Goal: Check status: Check status

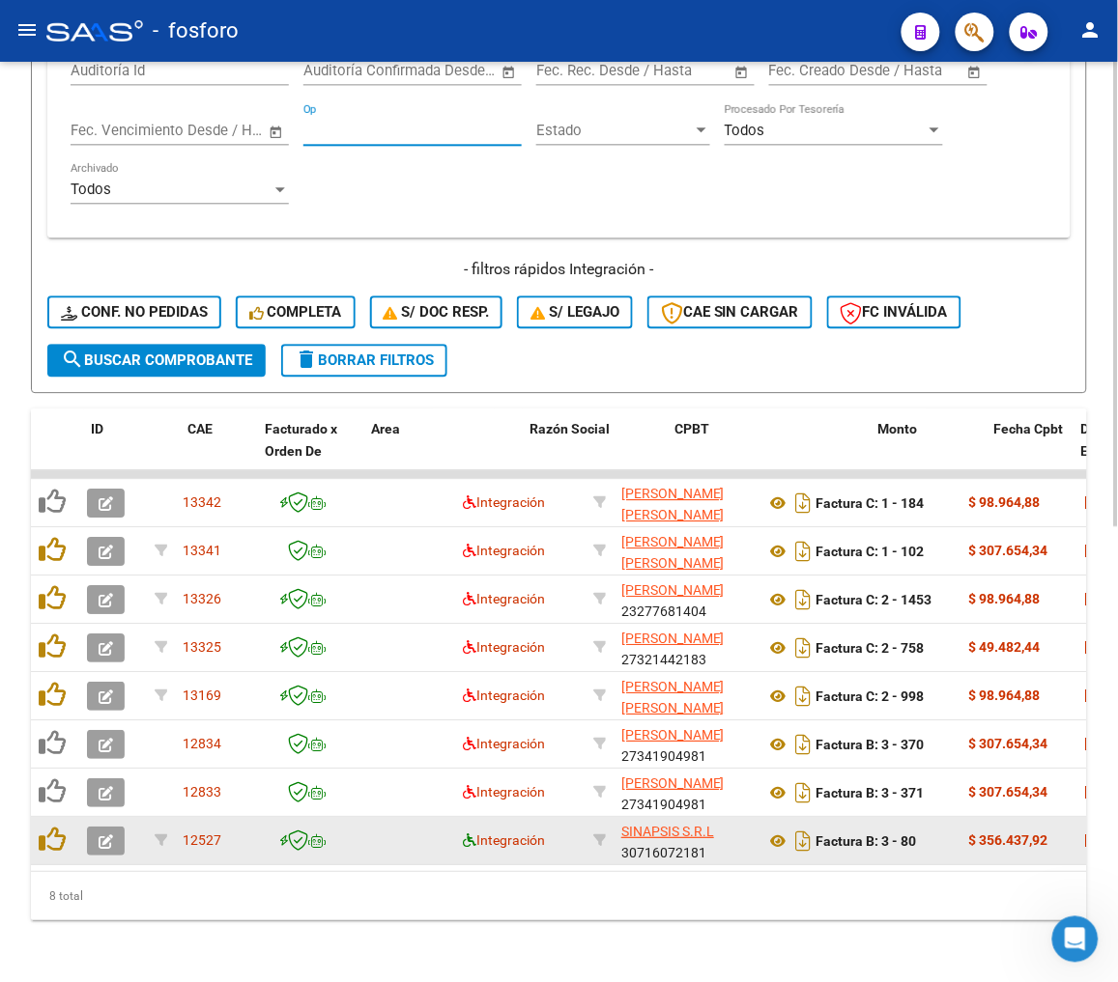
scroll to position [0, 91]
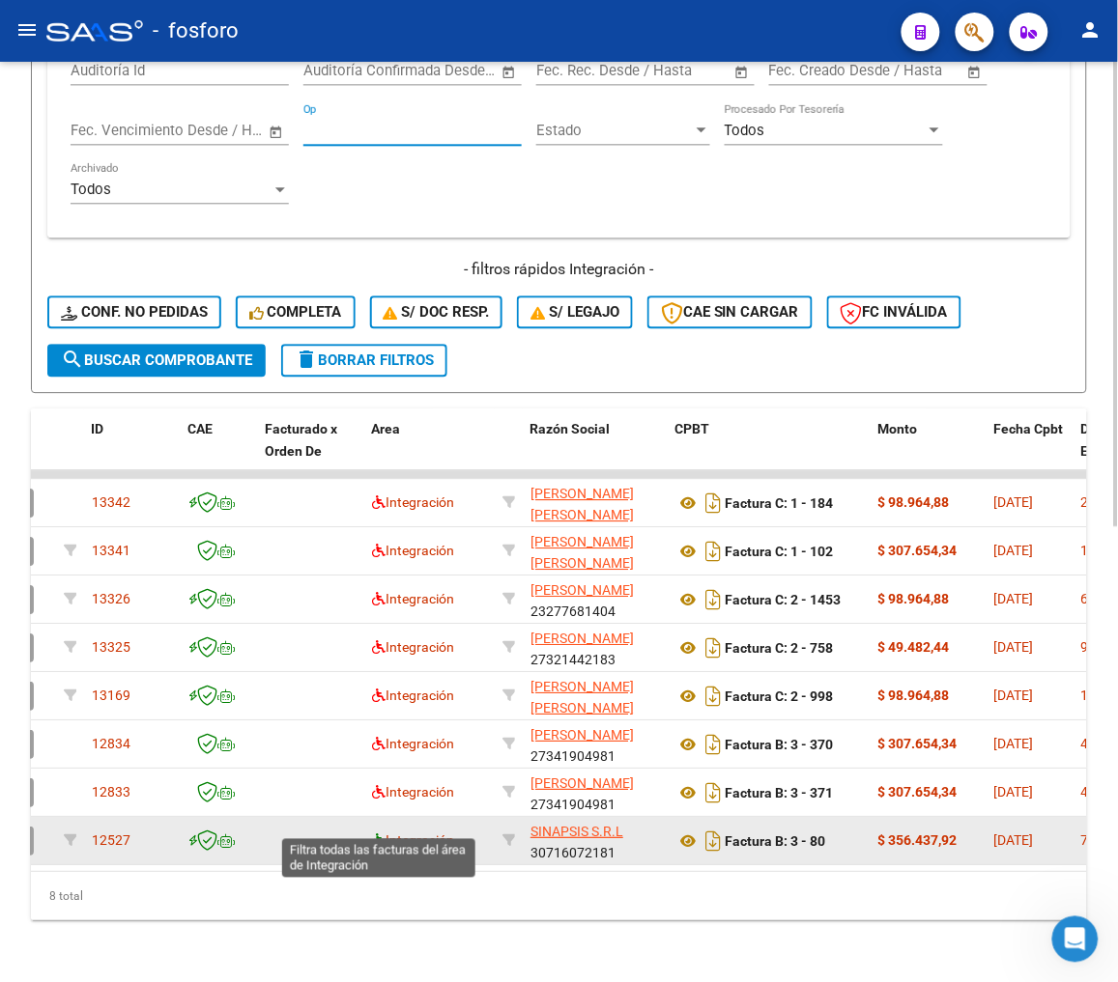
click at [383, 834] on icon at bounding box center [379, 841] width 14 height 14
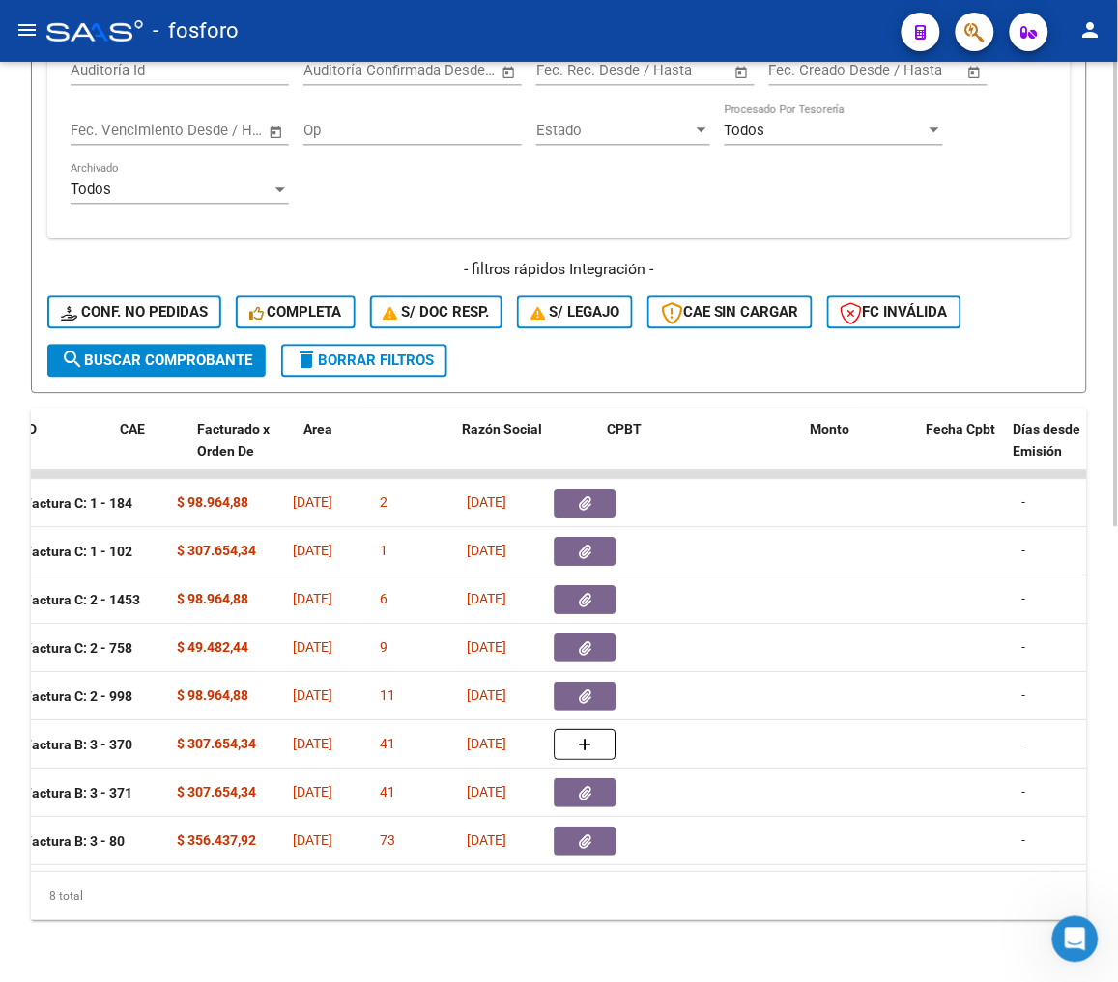
scroll to position [0, 158]
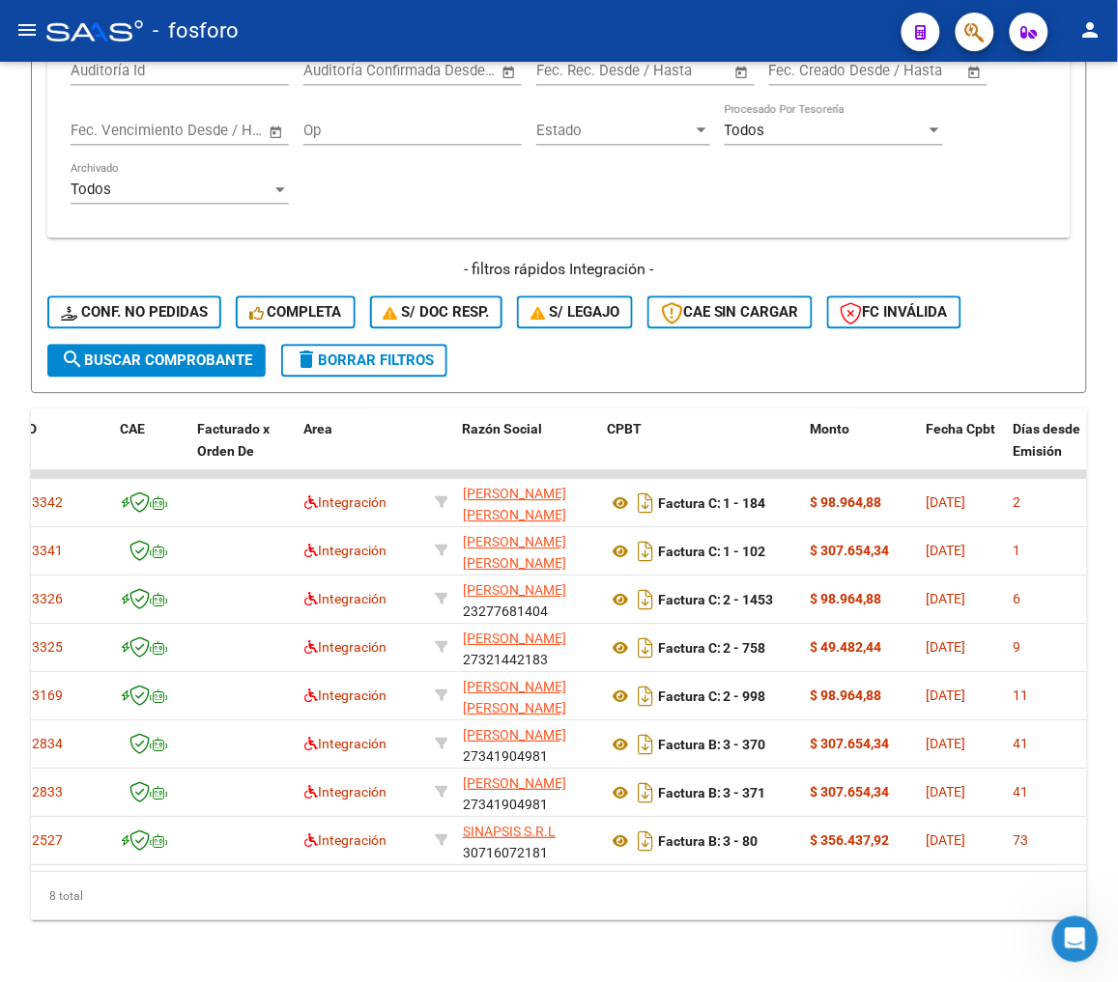
click at [39, 17] on button "menu" at bounding box center [27, 31] width 39 height 39
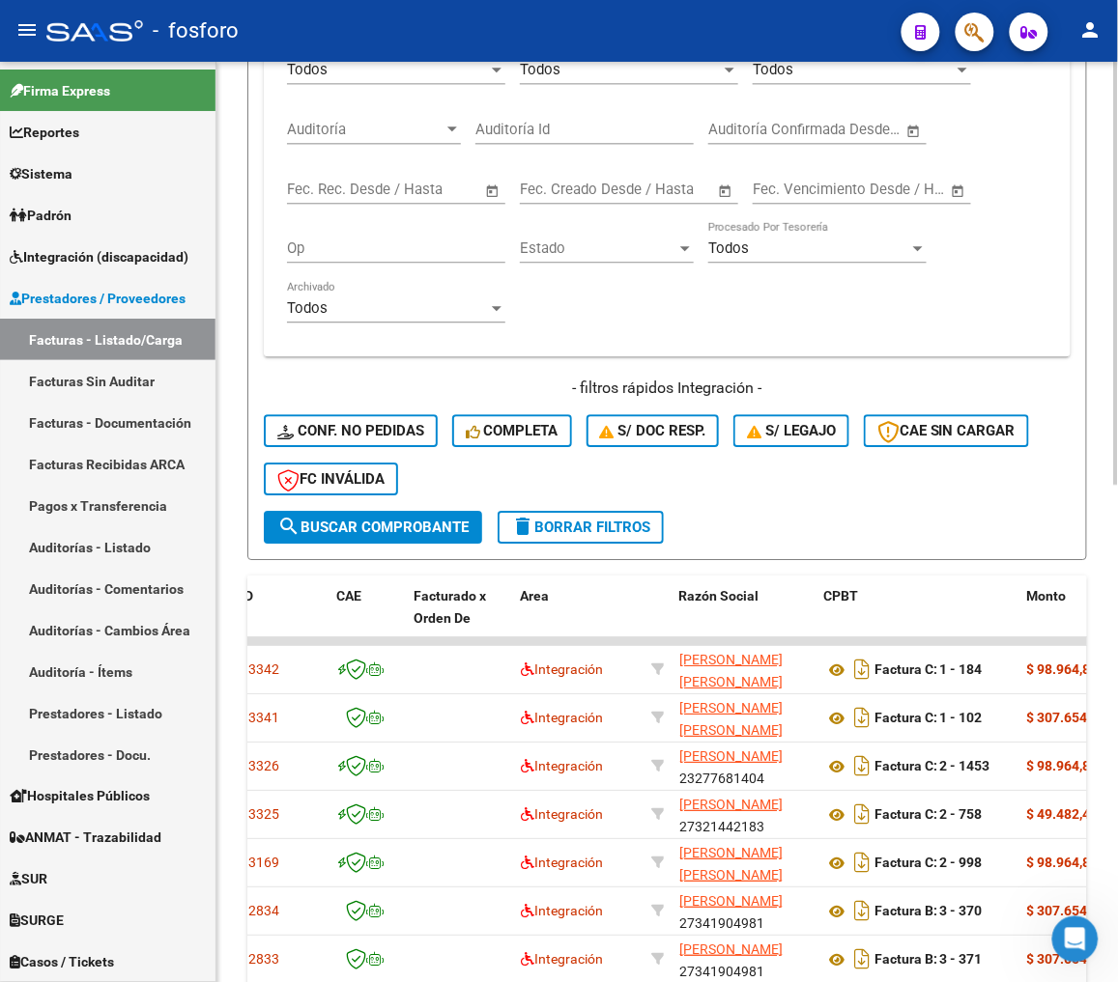
scroll to position [978, 0]
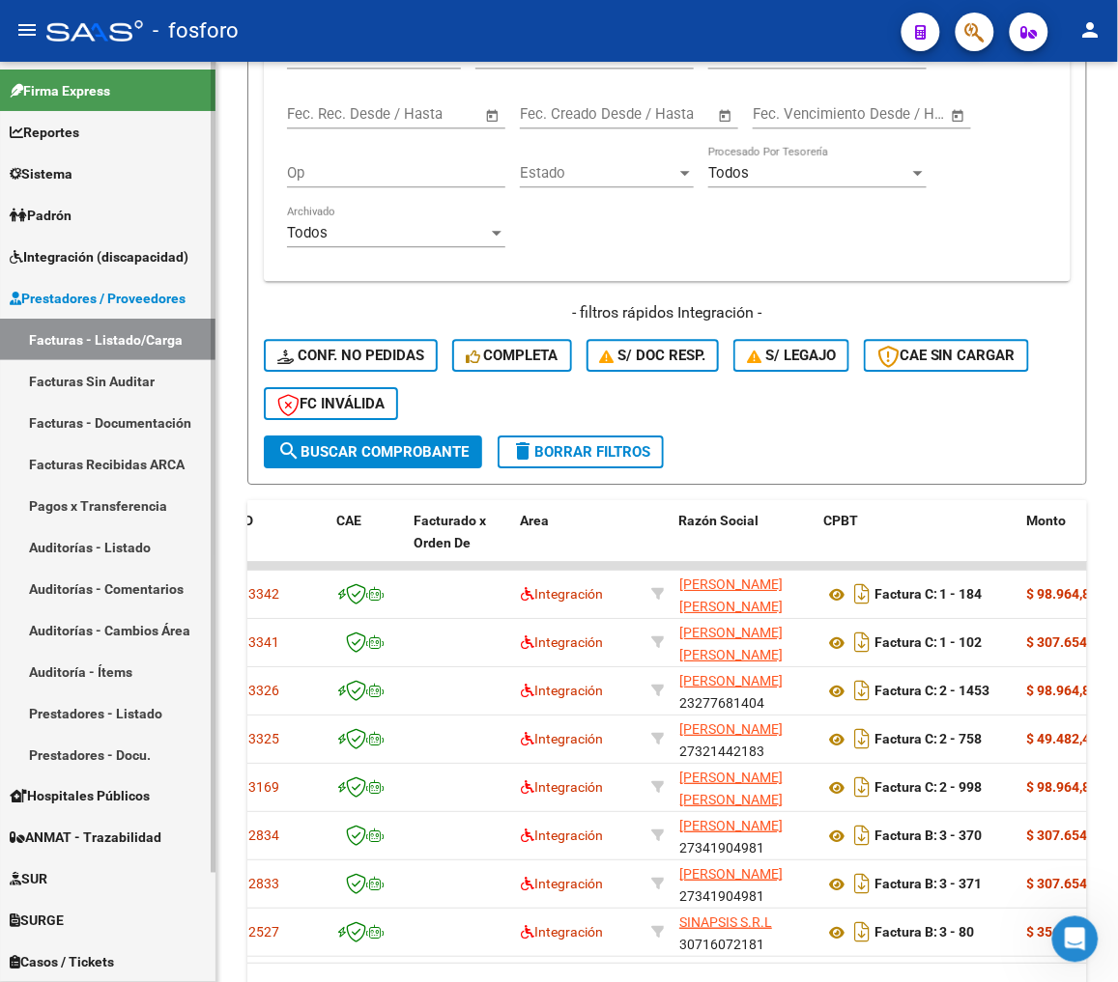
click at [119, 240] on link "Integración (discapacidad)" at bounding box center [107, 257] width 215 height 42
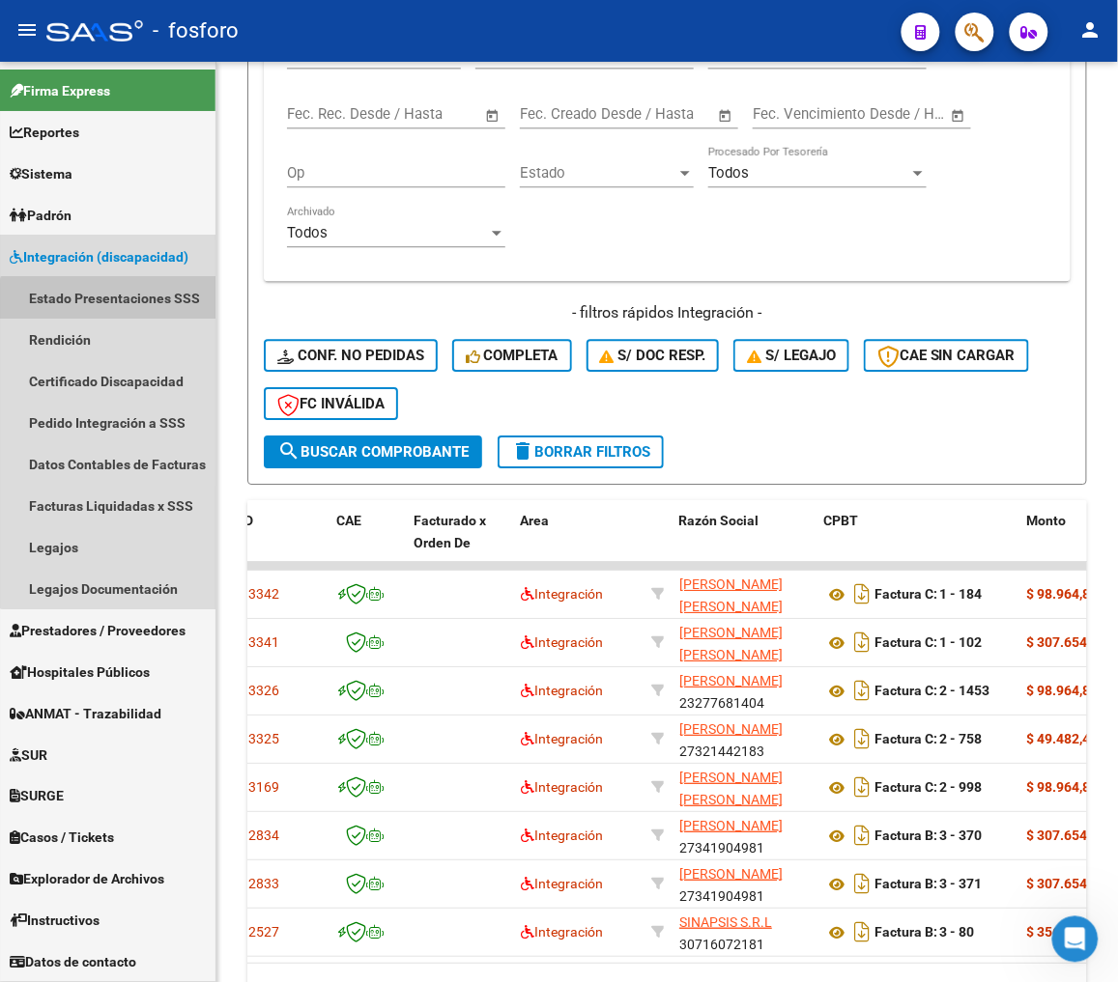
click at [112, 312] on link "Estado Presentaciones SSS" at bounding box center [107, 298] width 215 height 42
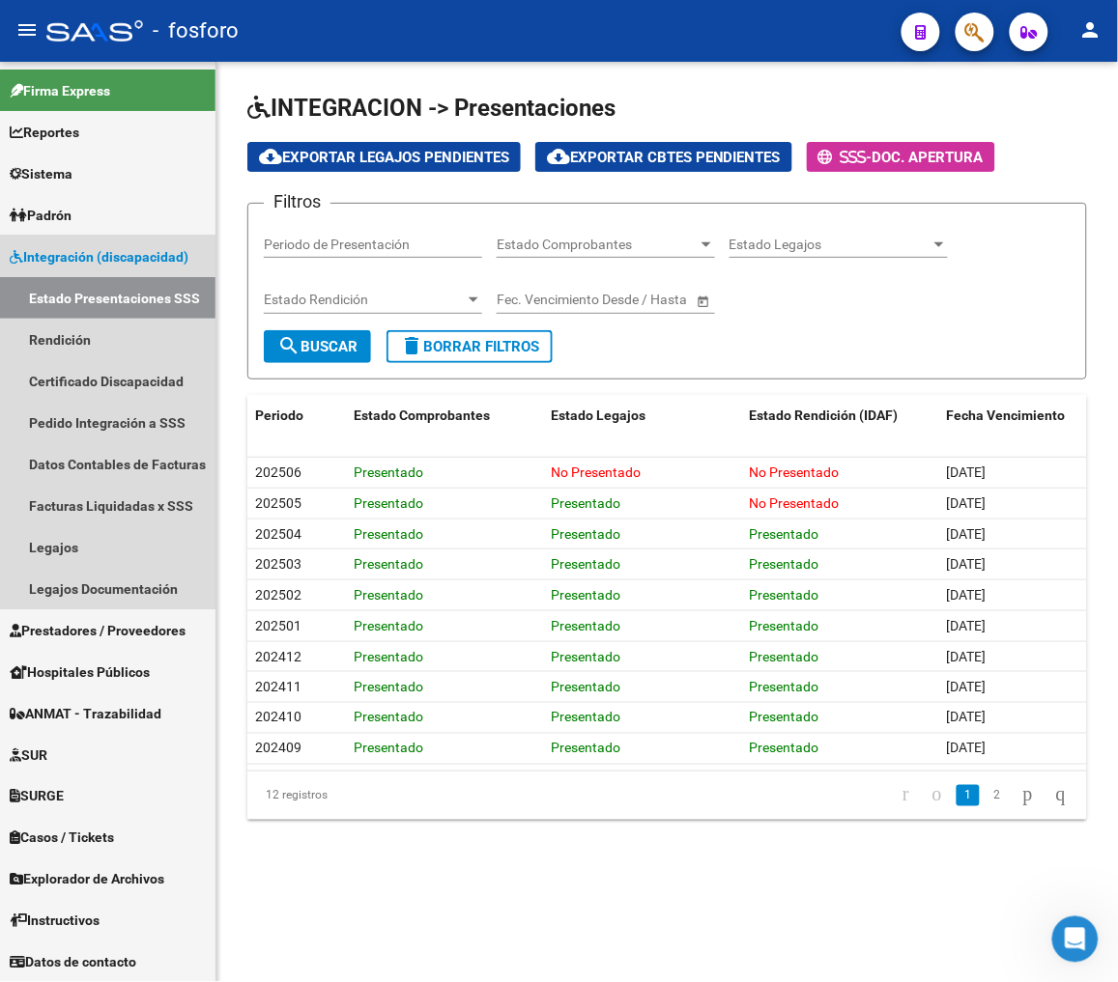
click at [110, 244] on link "Integración (discapacidad)" at bounding box center [107, 257] width 215 height 42
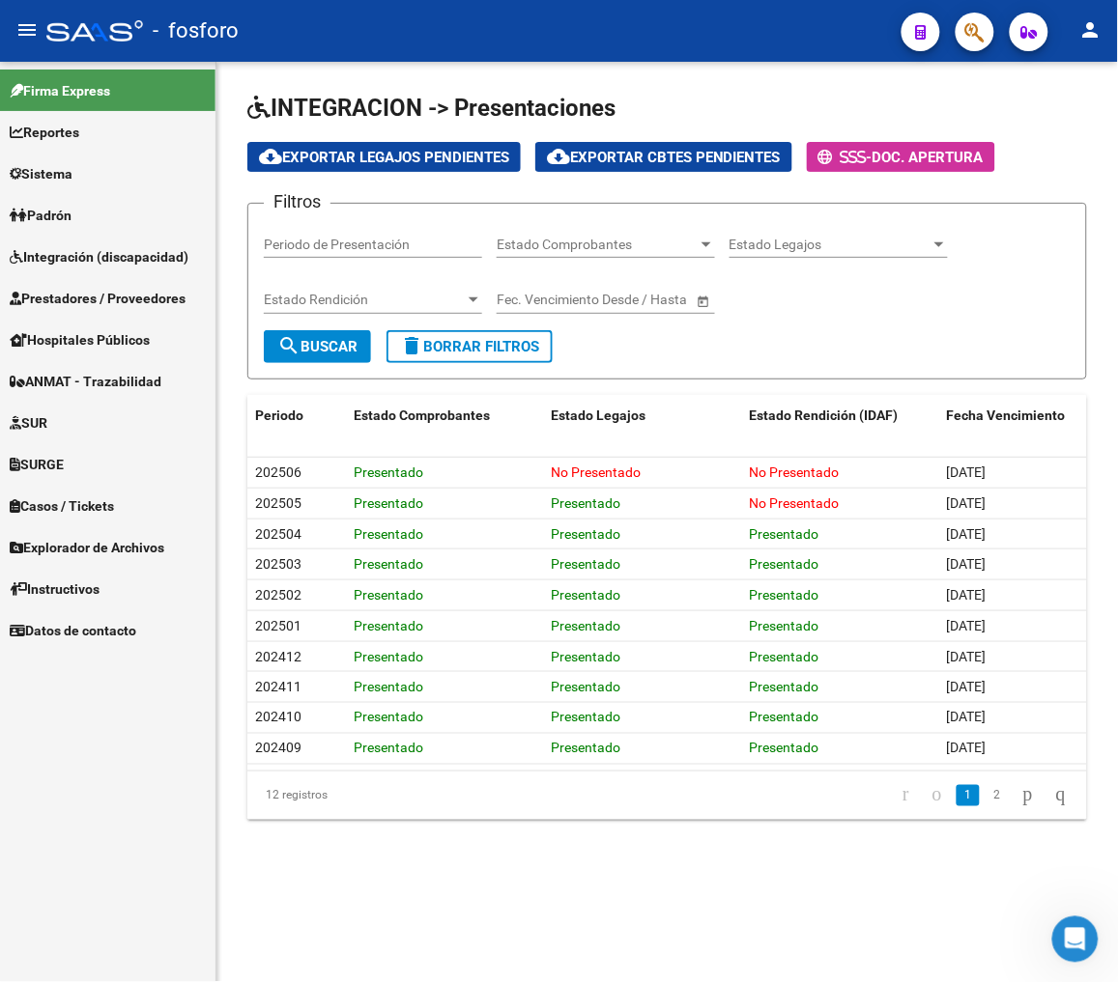
click at [83, 292] on span "Prestadores / Proveedores" at bounding box center [98, 298] width 176 height 21
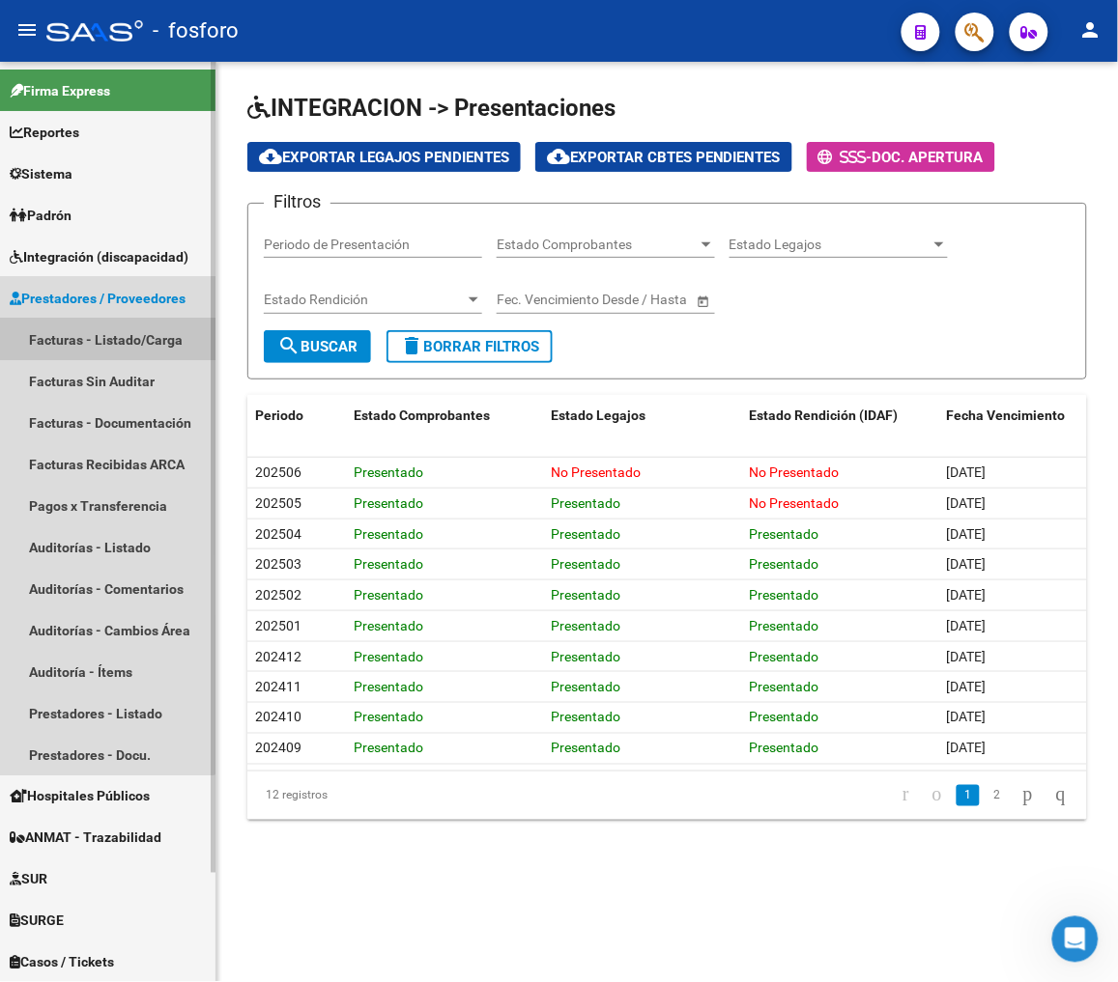
click at [94, 335] on link "Facturas - Listado/Carga" at bounding box center [107, 340] width 215 height 42
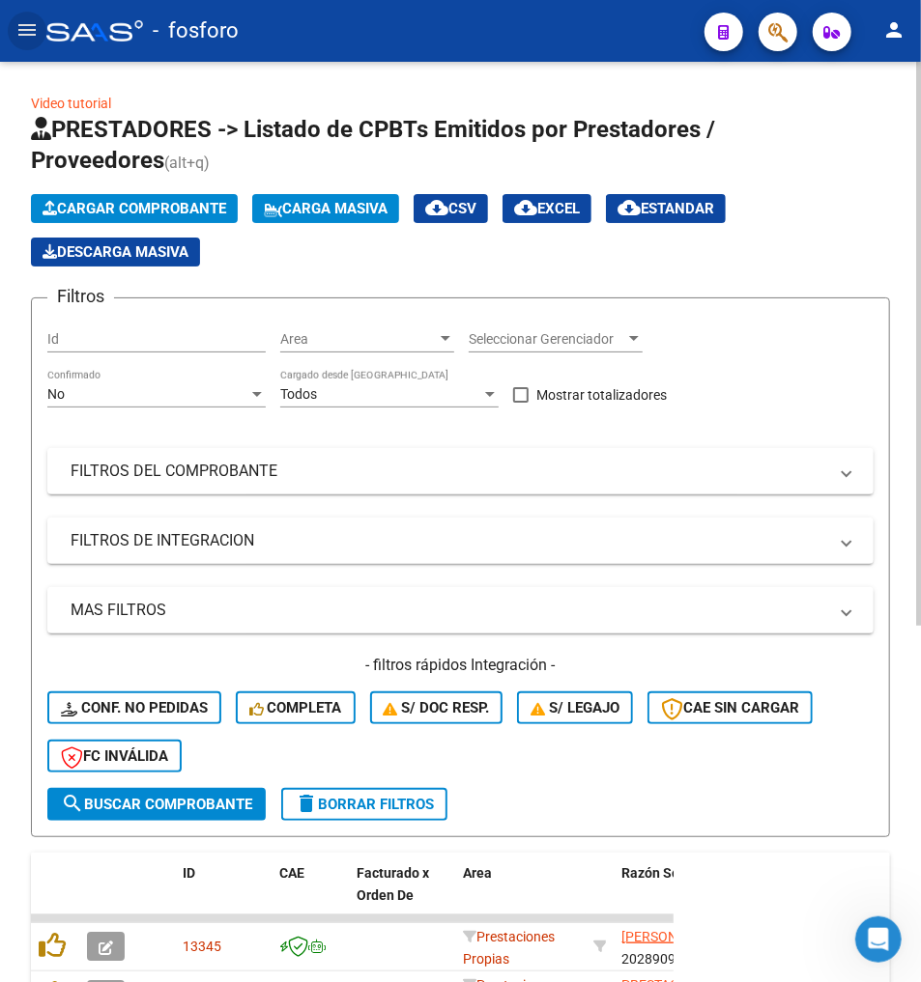
click at [843, 242] on div "Cargar Comprobante Carga Masiva cloud_download CSV cloud_download EXCEL cloud_d…" at bounding box center [460, 230] width 859 height 72
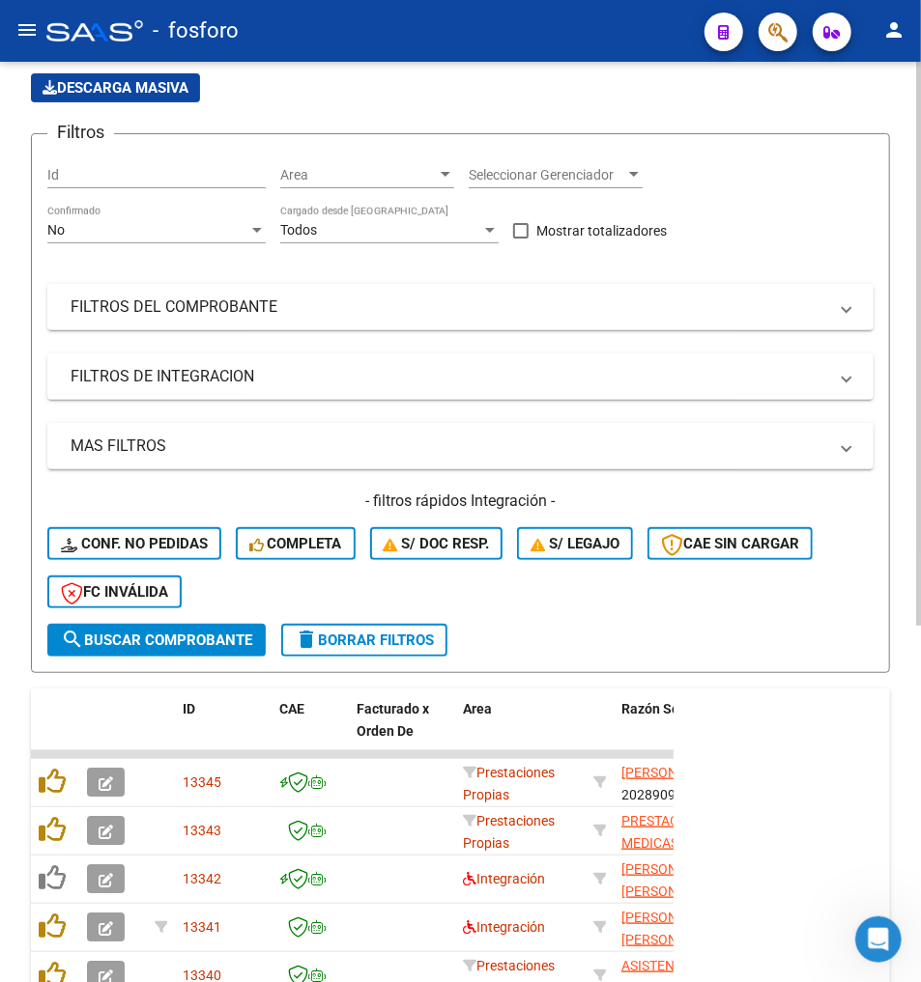
scroll to position [155, 0]
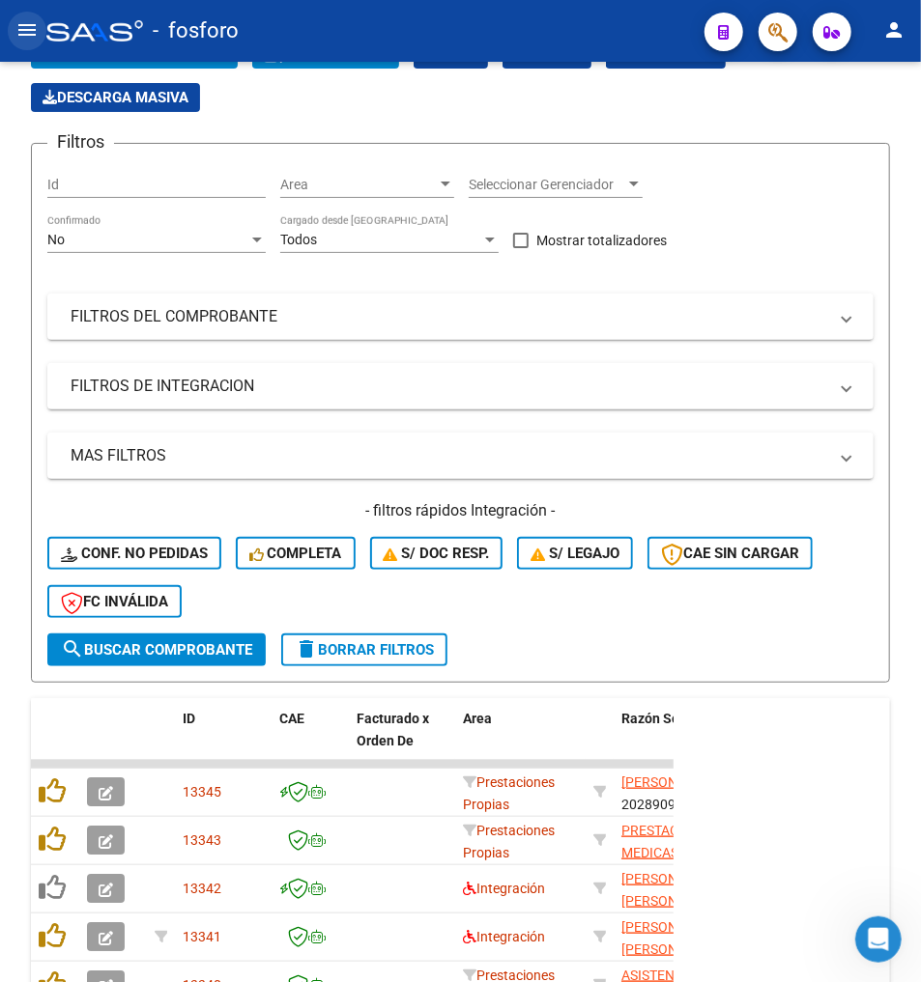
click at [15, 21] on mat-icon "menu" at bounding box center [26, 29] width 23 height 23
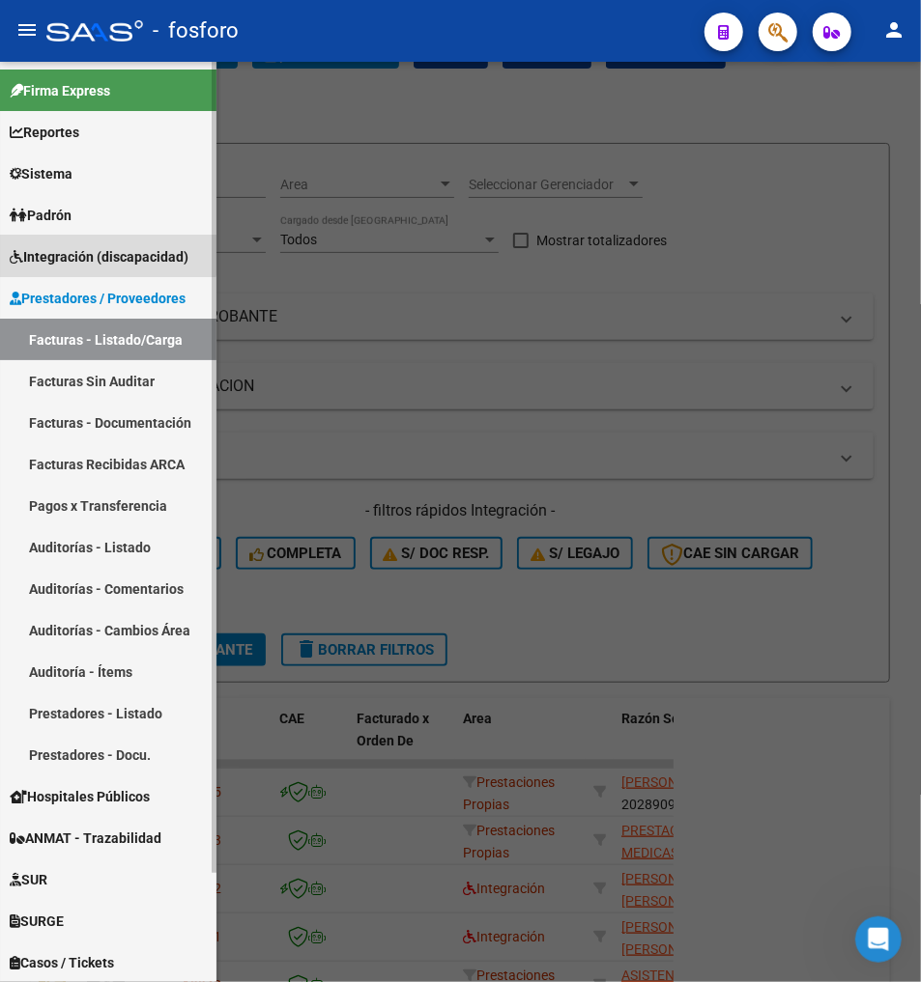
click at [89, 248] on span "Integración (discapacidad)" at bounding box center [99, 256] width 179 height 21
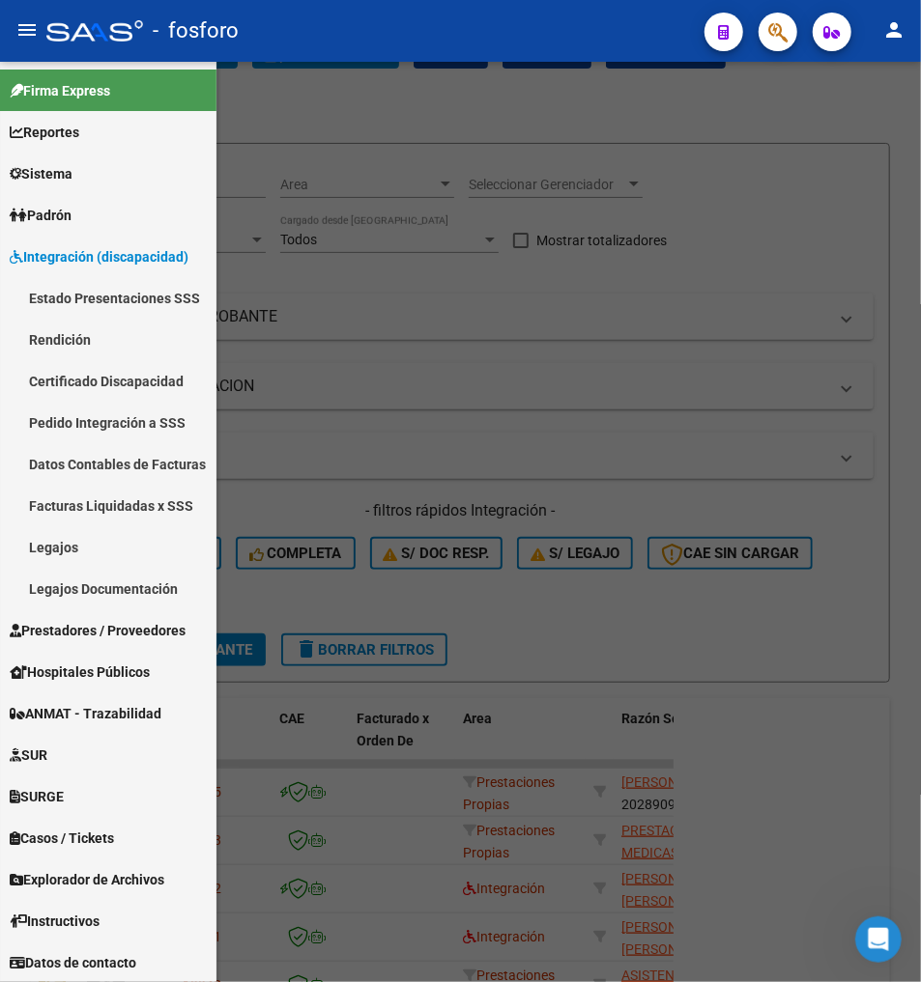
click at [85, 324] on link "Rendición" at bounding box center [108, 340] width 216 height 42
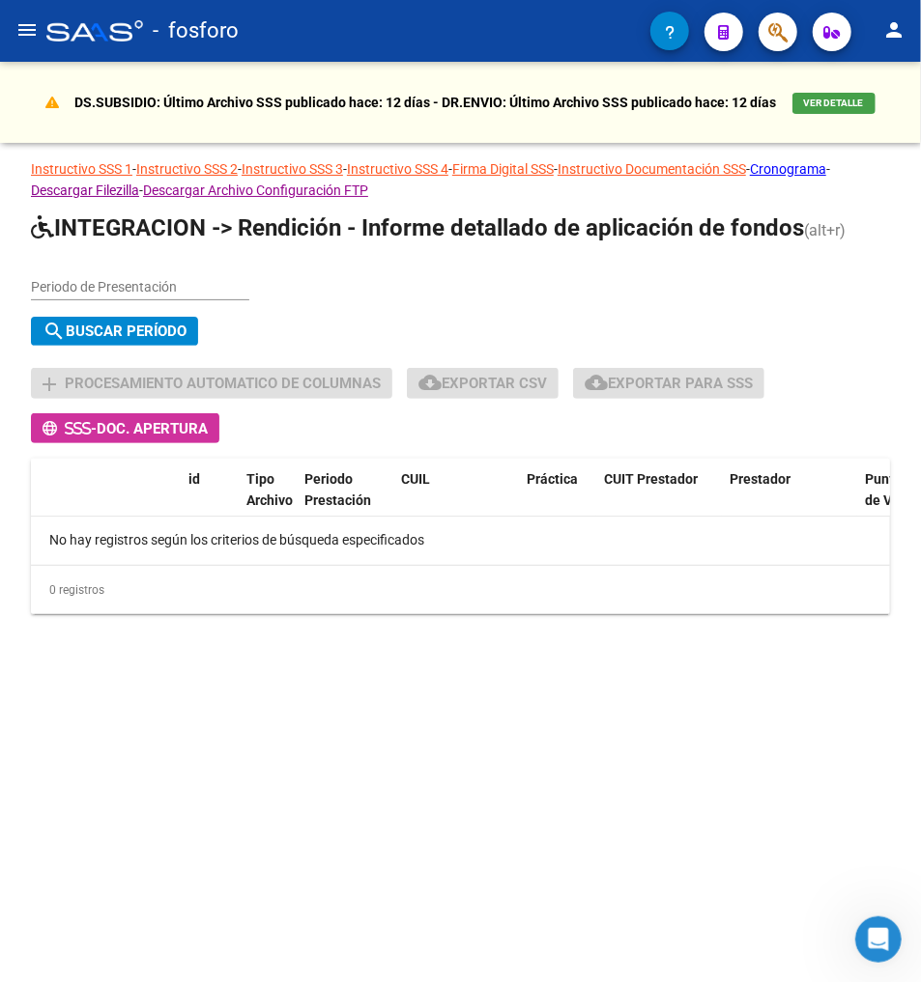
click at [177, 276] on div "Periodo de Presentación" at bounding box center [140, 281] width 218 height 39
type input "202505"
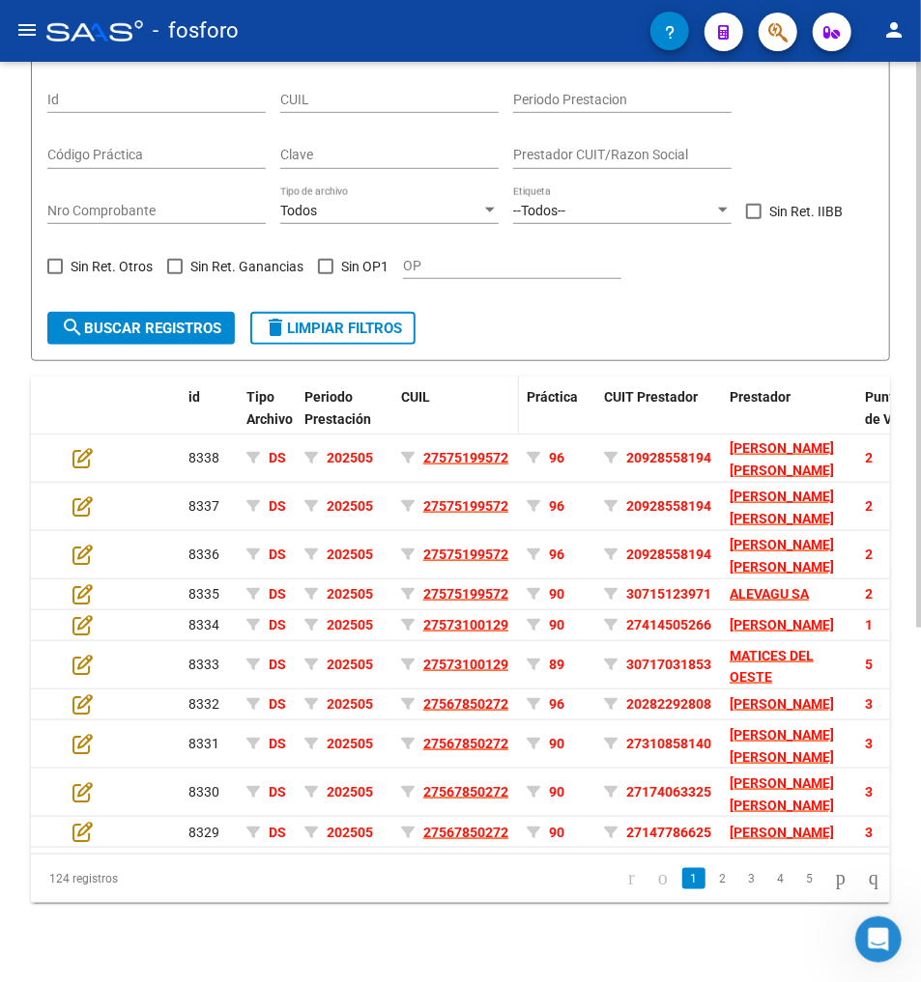
scroll to position [577, 0]
